Goal: Check status: Check status

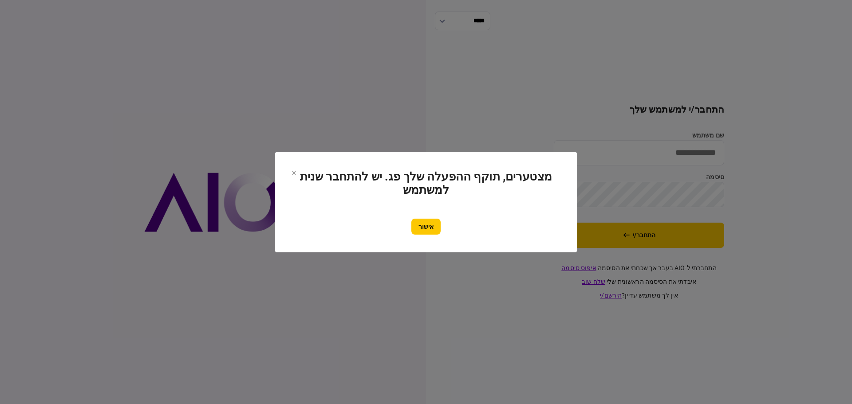
click at [433, 216] on section "מצטערים, תוקף ההפעלה שלך פג. יש להתחבר שנית למשתמש אישור" at bounding box center [426, 202] width 266 height 65
click at [442, 226] on div "אישור" at bounding box center [426, 227] width 266 height 16
click at [427, 228] on button "אישור" at bounding box center [425, 227] width 29 height 16
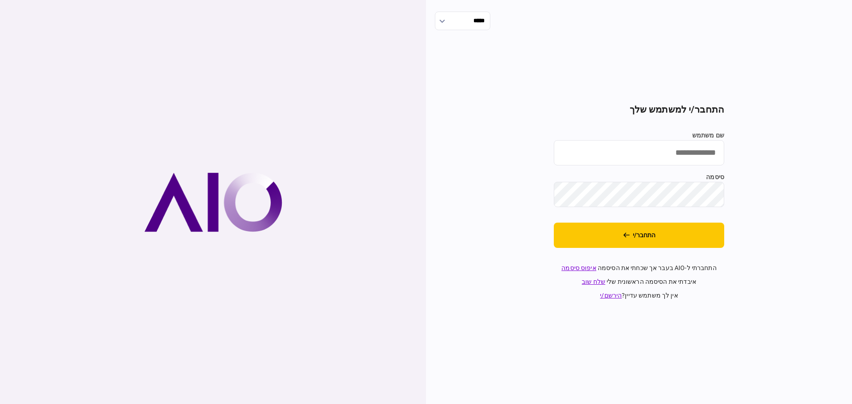
click at [665, 155] on input "שם משתמש" at bounding box center [639, 152] width 170 height 25
type input "*******"
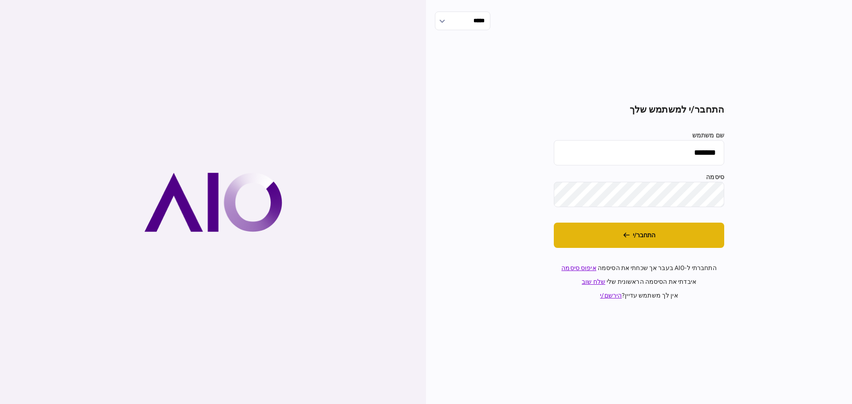
click at [647, 238] on button "התחבר/י" at bounding box center [639, 235] width 170 height 25
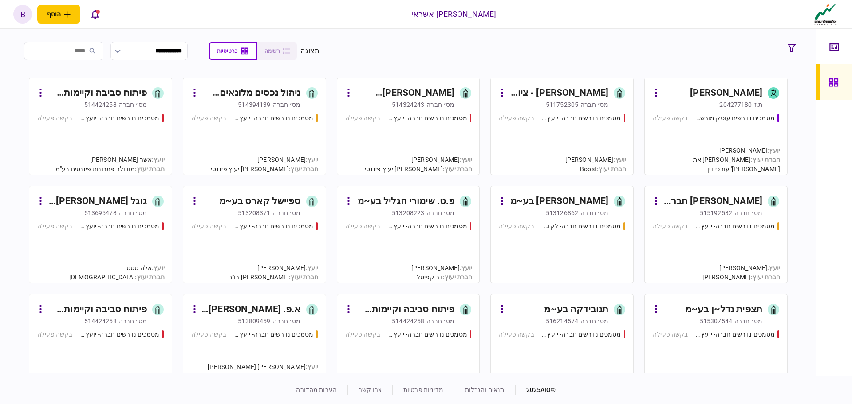
click at [737, 134] on div "מסמכים נדרשים עוסק מורשה - יועץ בקשה פעילה" at bounding box center [716, 141] width 126 height 54
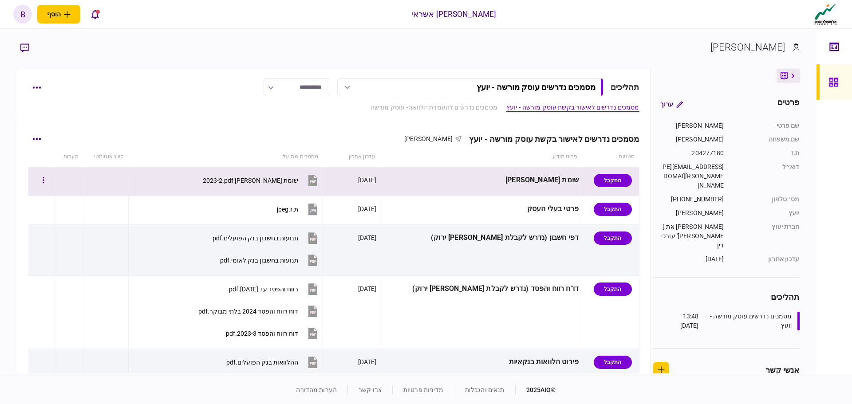
click at [298, 183] on div "שומת [PERSON_NAME] 2023-2.pdf" at bounding box center [250, 180] width 95 height 7
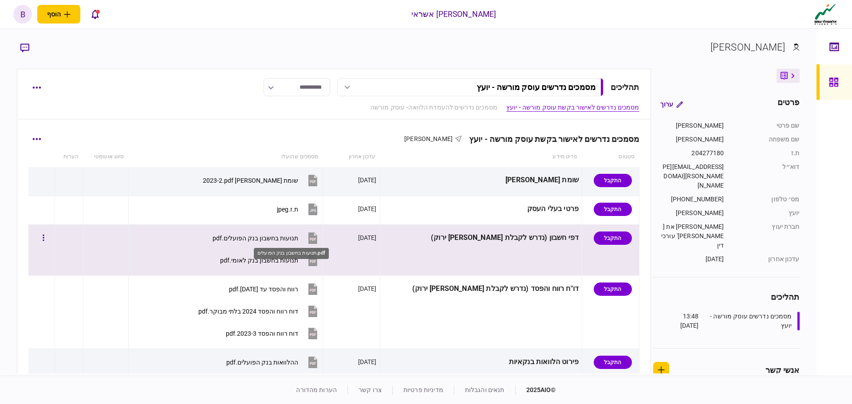
click at [298, 240] on div "תנועות בחשבון בנק הפועלים.pdf" at bounding box center [255, 238] width 86 height 7
click at [101, 241] on div at bounding box center [106, 238] width 39 height 20
click at [202, 239] on section "תנועות בחשבון בנק הפועלים.pdf" at bounding box center [241, 239] width 155 height 22
click at [49, 241] on button "button" at bounding box center [43, 238] width 16 height 16
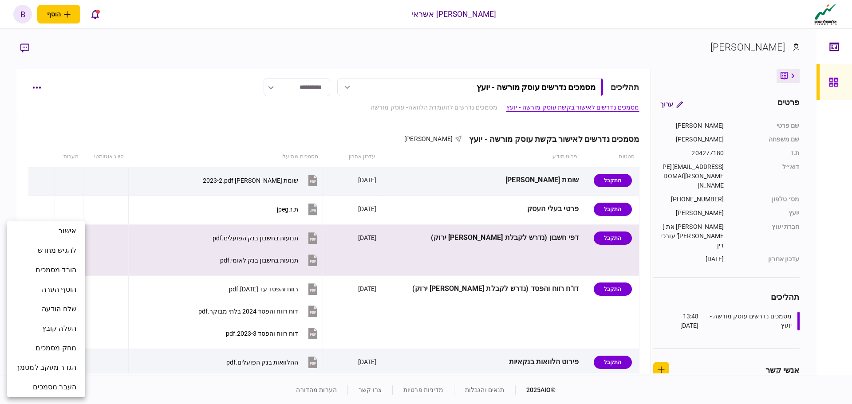
click at [173, 251] on div at bounding box center [426, 202] width 852 height 404
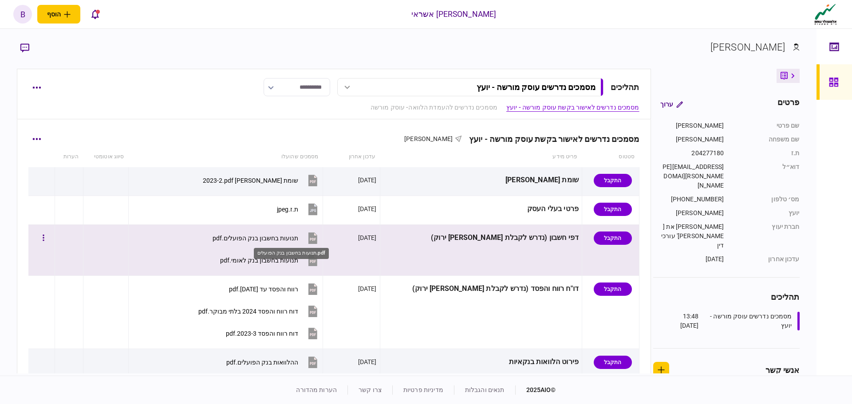
click at [298, 236] on div "תנועות בחשבון בנק הפועלים.pdf" at bounding box center [255, 238] width 86 height 7
click at [296, 261] on div "תנועות בחשבון בנק לאומי.pdf" at bounding box center [259, 260] width 78 height 7
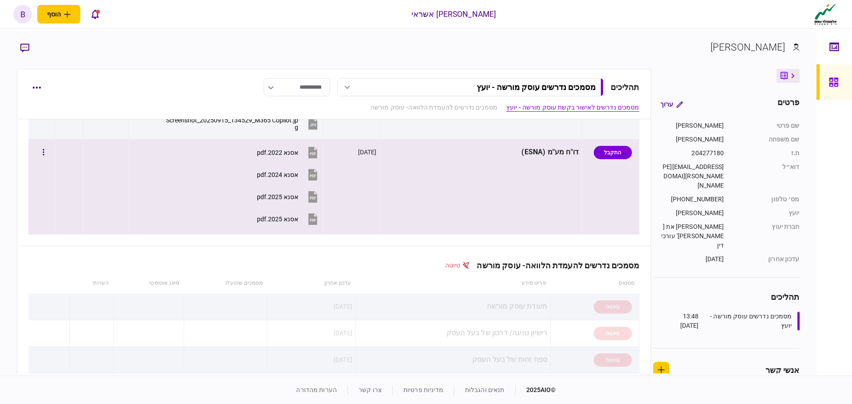
scroll to position [488, 0]
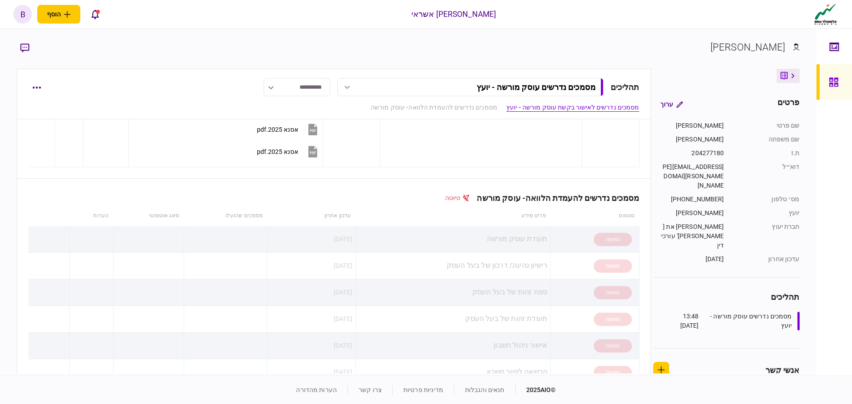
click at [829, 77] on icon at bounding box center [834, 82] width 10 height 10
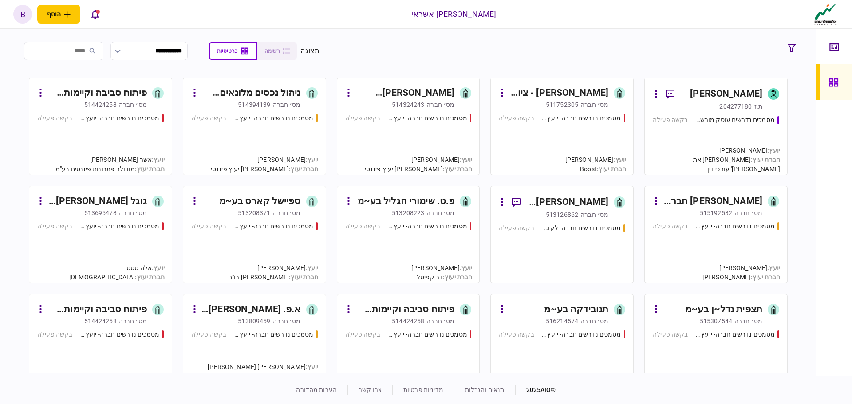
click at [283, 134] on div "מסמכים נדרשים חברה- יועץ - תהליך חברה בקשה פעילה" at bounding box center [254, 141] width 126 height 54
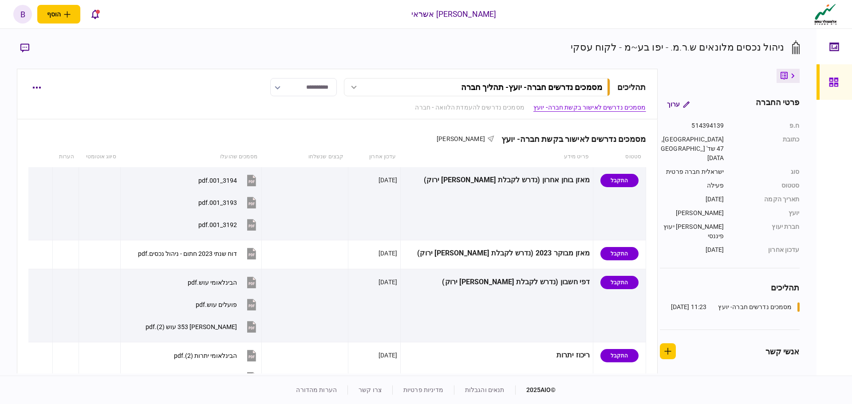
click at [841, 84] on div at bounding box center [836, 81] width 14 height 35
